Goal: Task Accomplishment & Management: Use online tool/utility

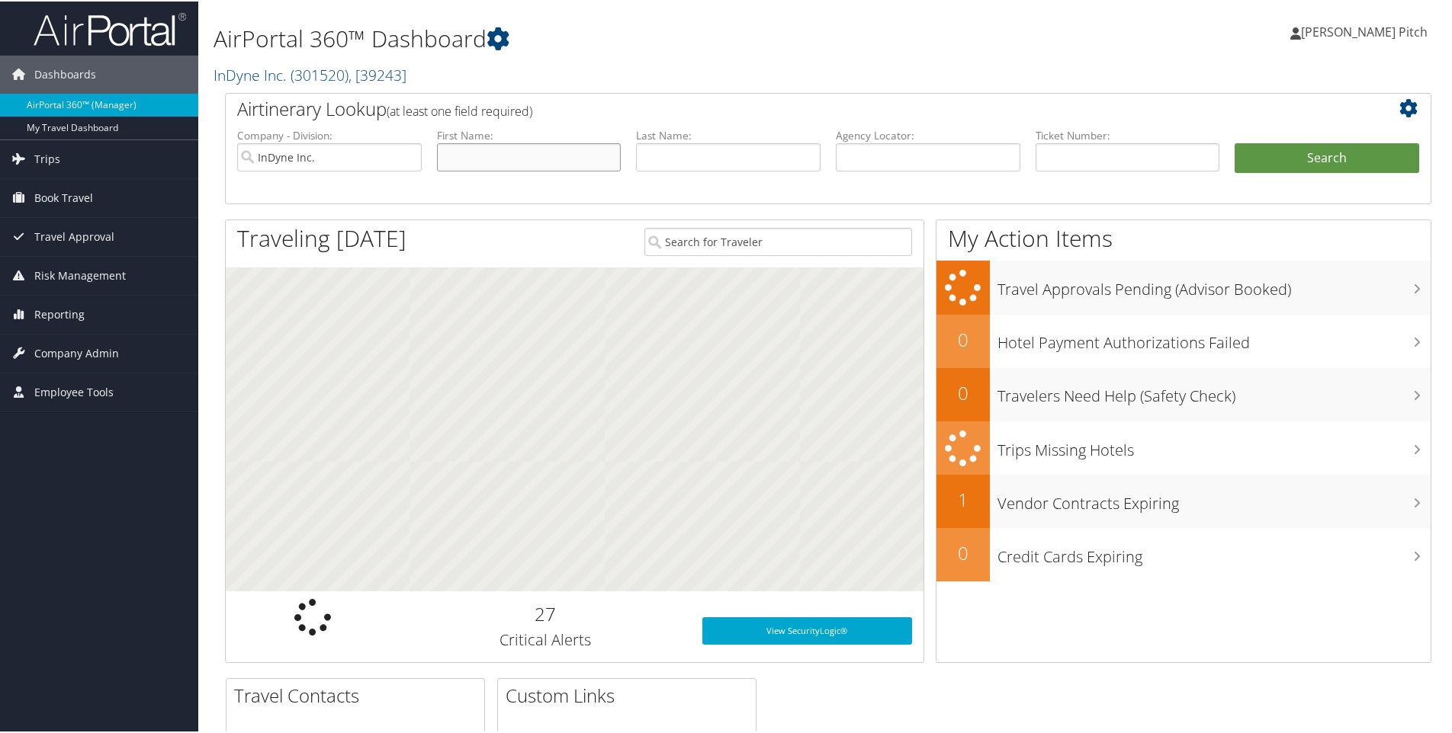
click at [491, 162] on input "text" at bounding box center [529, 156] width 185 height 28
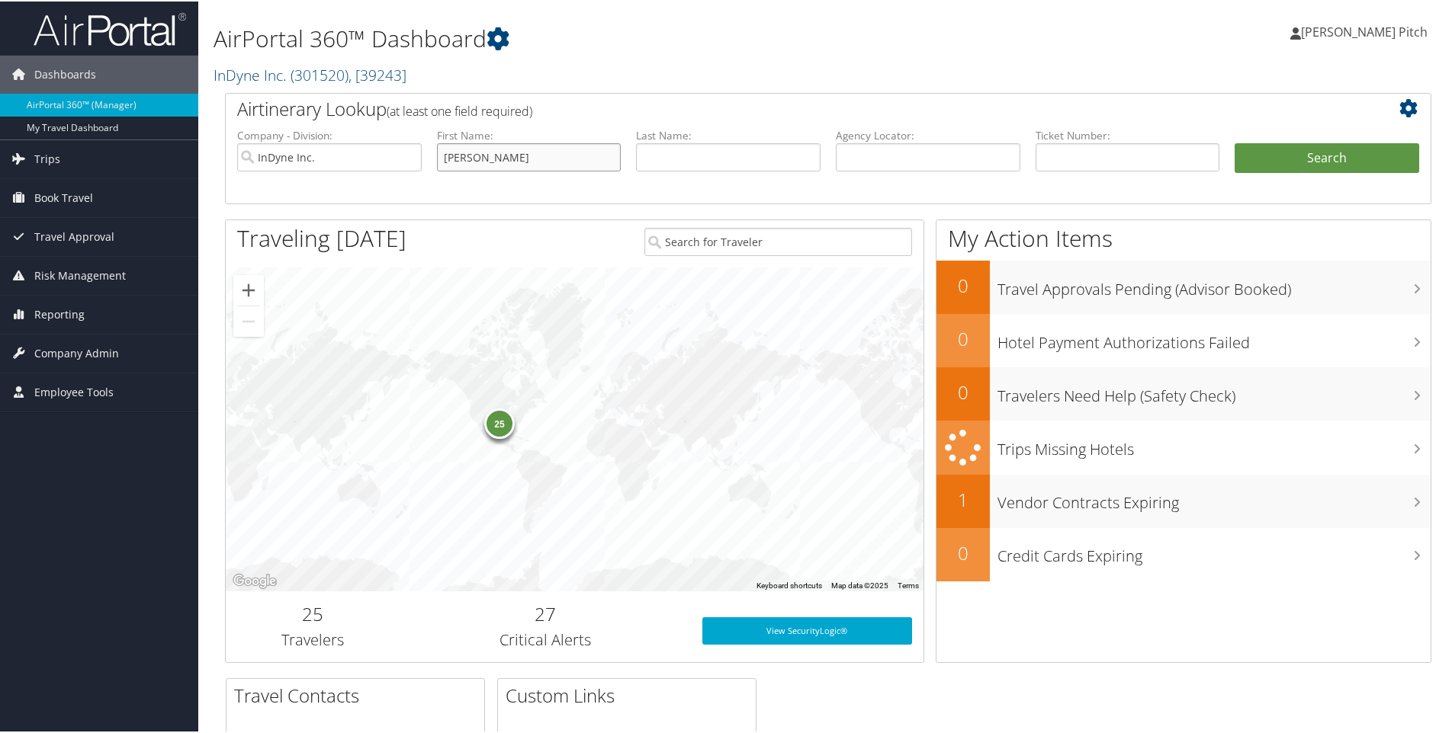
type input "William"
type input "Nelson"
click at [1327, 159] on button "Search" at bounding box center [1326, 157] width 185 height 30
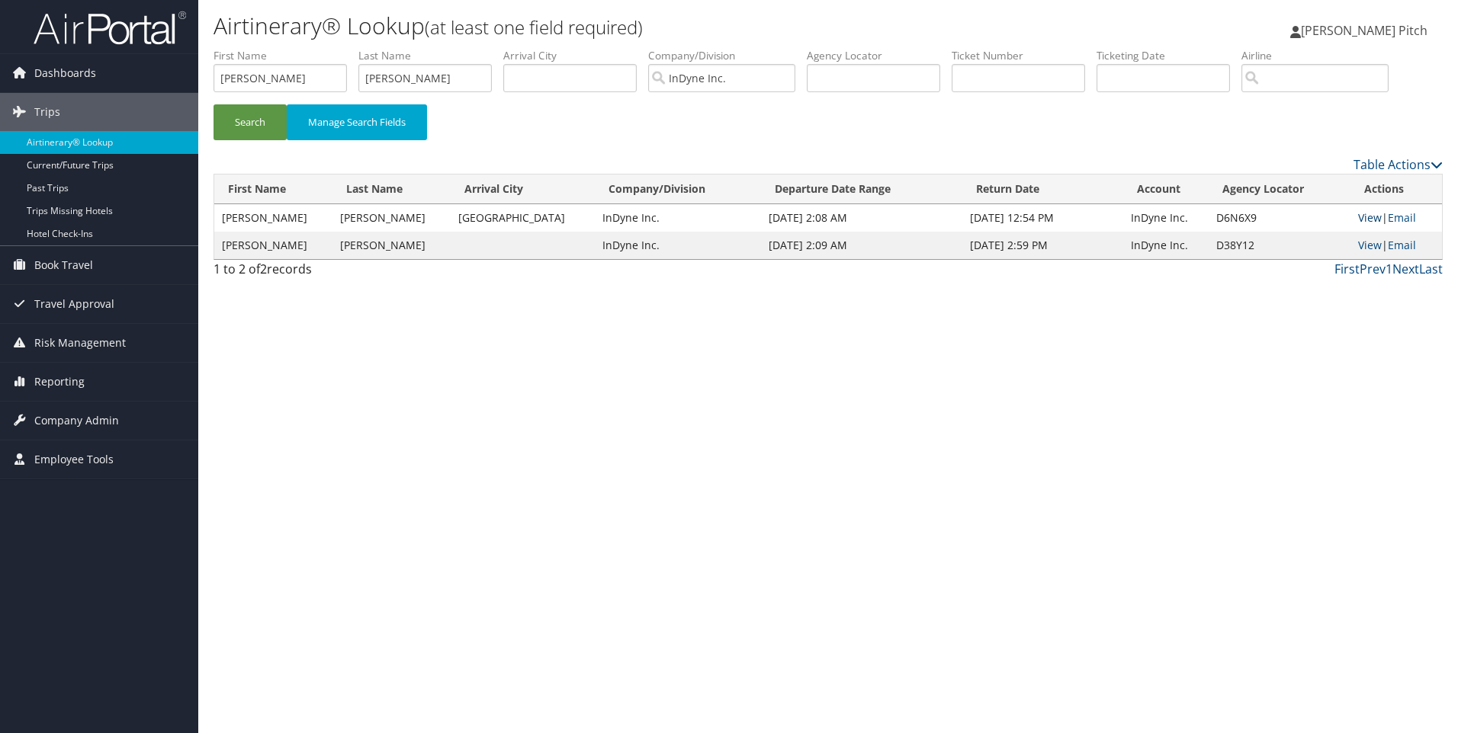
click at [1358, 216] on link "View" at bounding box center [1370, 217] width 24 height 14
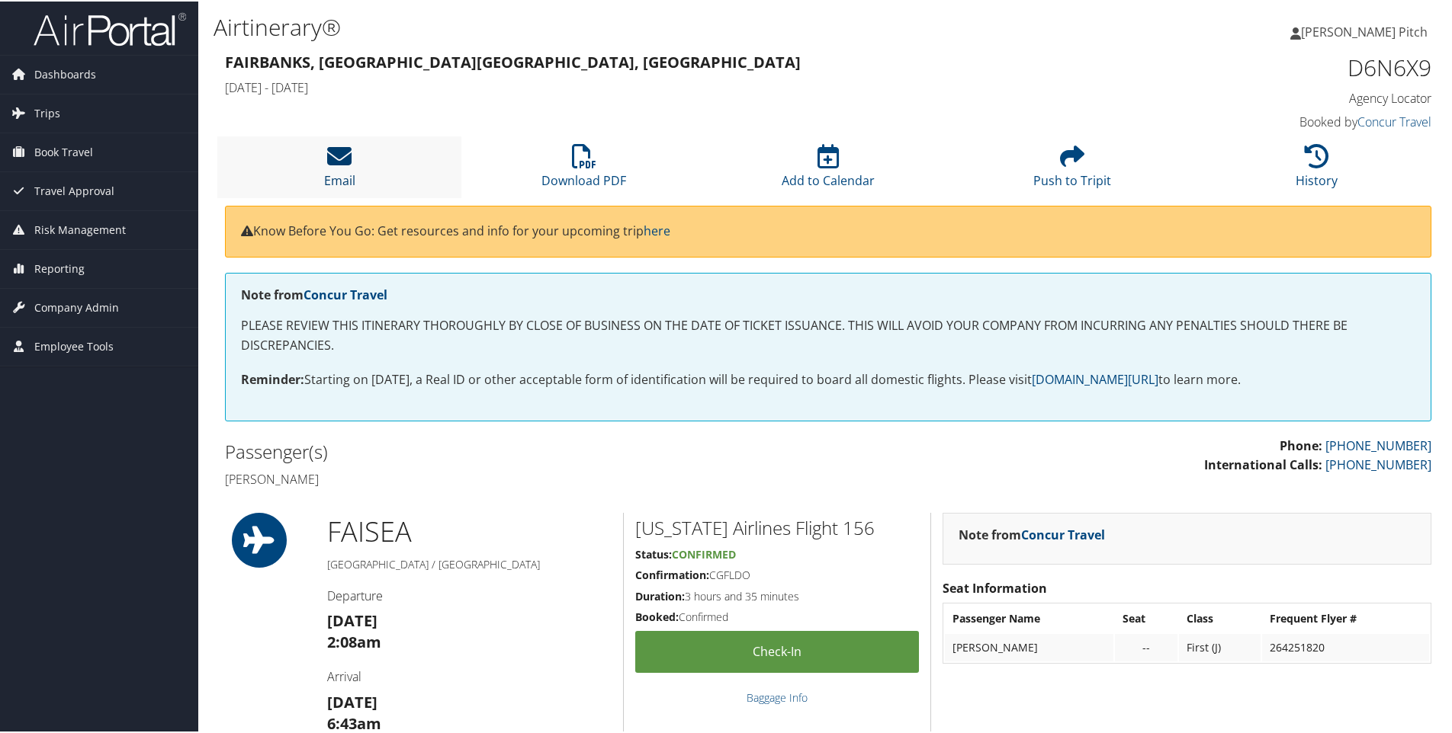
click at [333, 159] on icon at bounding box center [339, 155] width 24 height 24
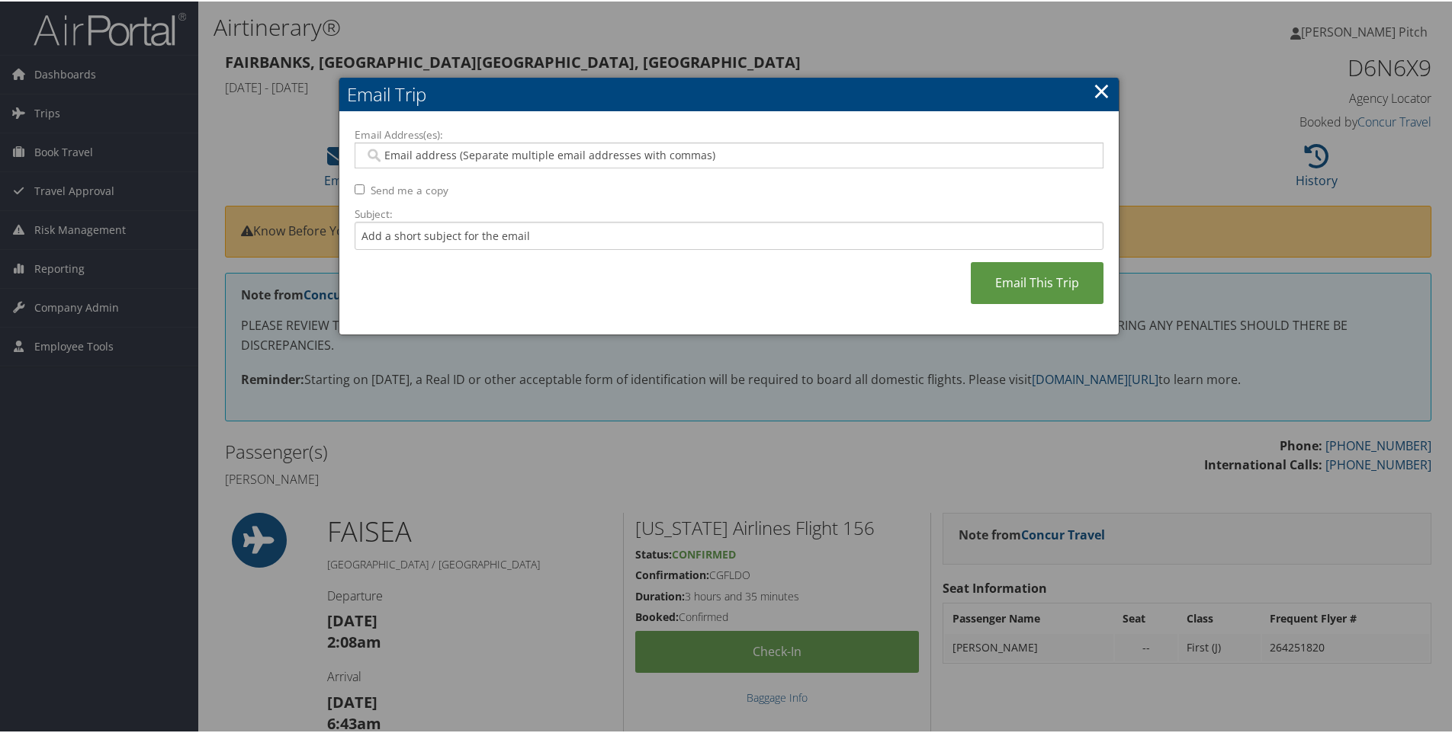
click at [457, 155] on input "Email Address(es):" at bounding box center [728, 153] width 728 height 15
type input "dpitch"
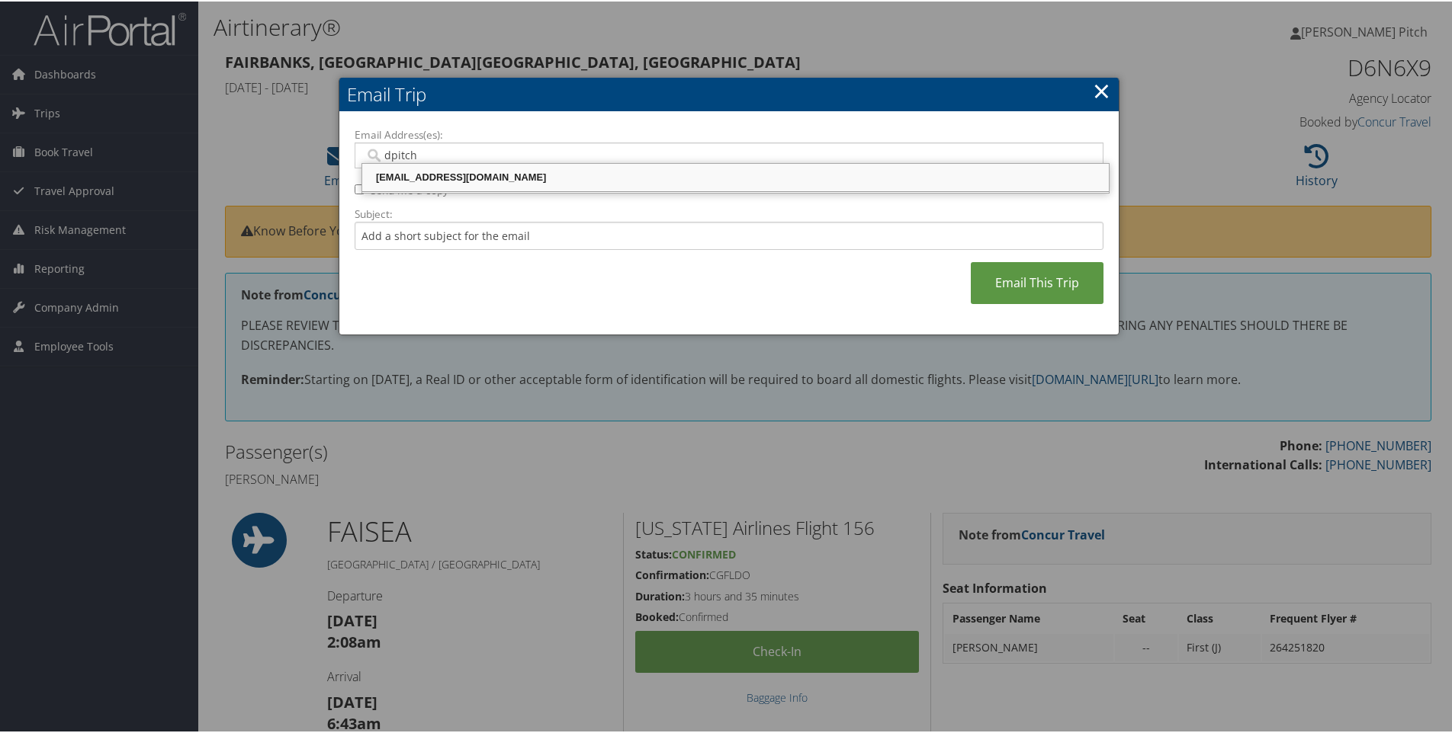
click at [438, 180] on div "[EMAIL_ADDRESS][DOMAIN_NAME]" at bounding box center [735, 176] width 742 height 15
type input "[EMAIL_ADDRESS][DOMAIN_NAME]"
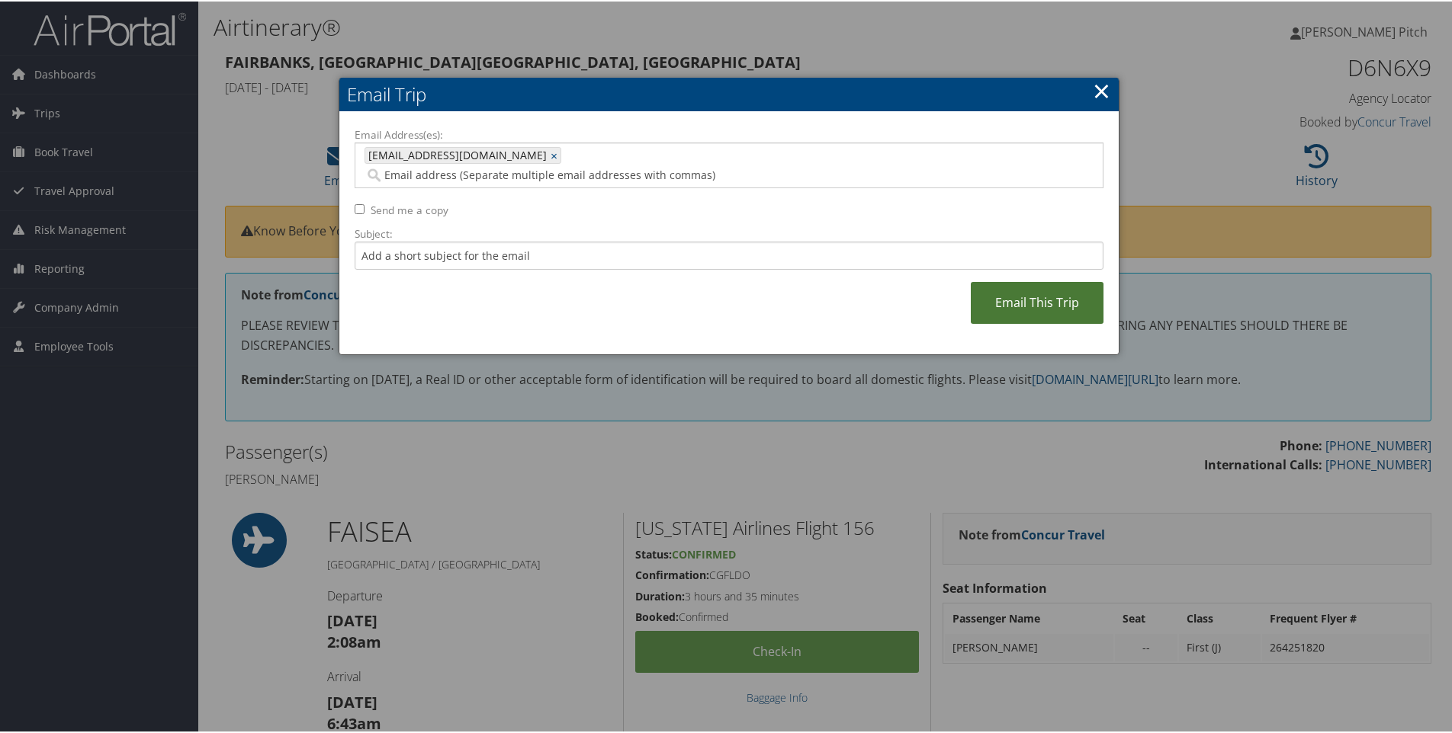
click at [1052, 290] on link "Email This Trip" at bounding box center [1037, 302] width 133 height 42
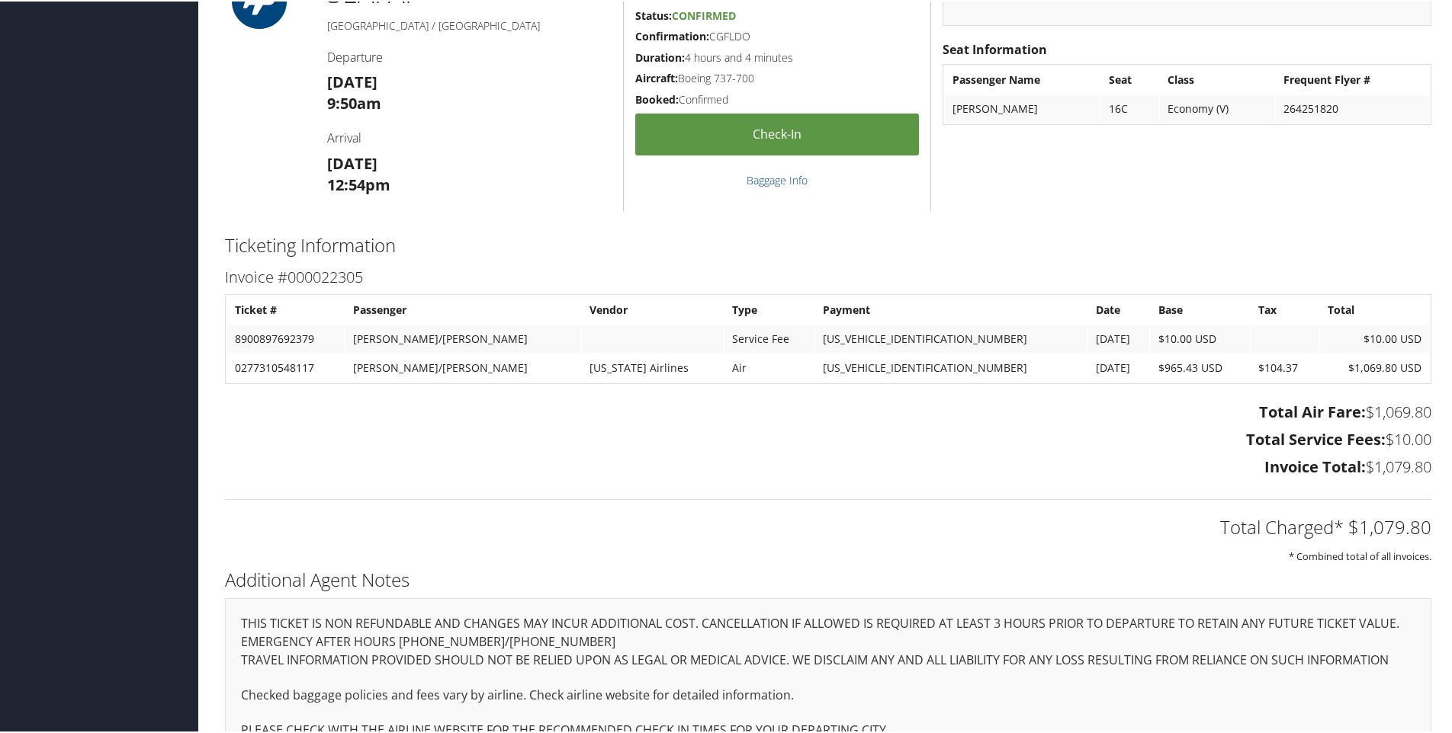
scroll to position [2062, 0]
